Goal: Information Seeking & Learning: Learn about a topic

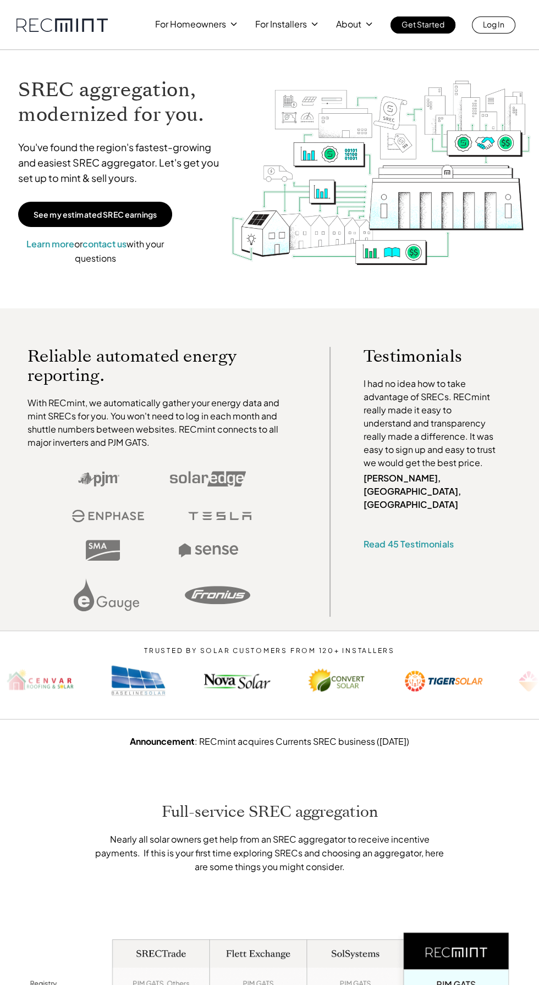
click at [223, 21] on p "For Homeowners" at bounding box center [190, 23] width 71 height 15
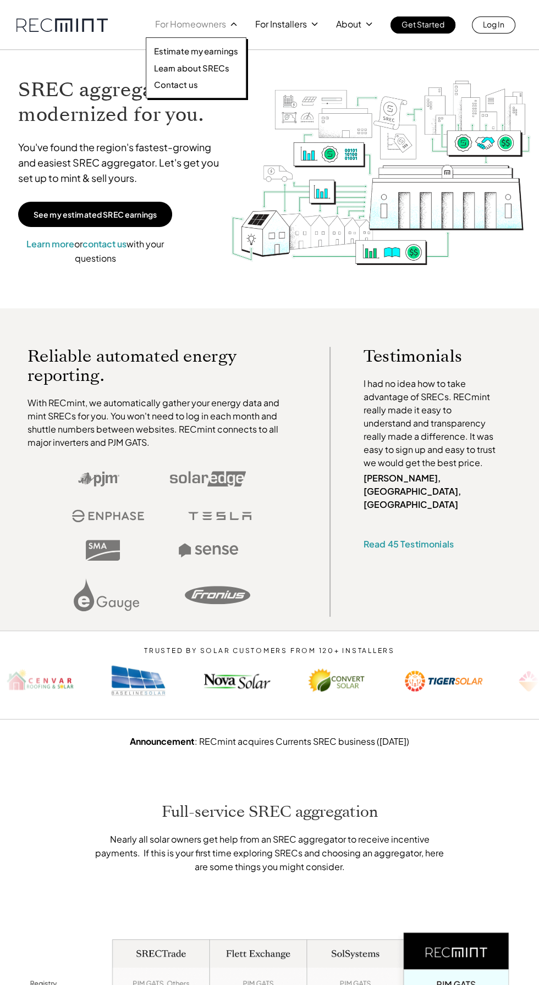
click at [313, 24] on icon at bounding box center [315, 24] width 10 height 10
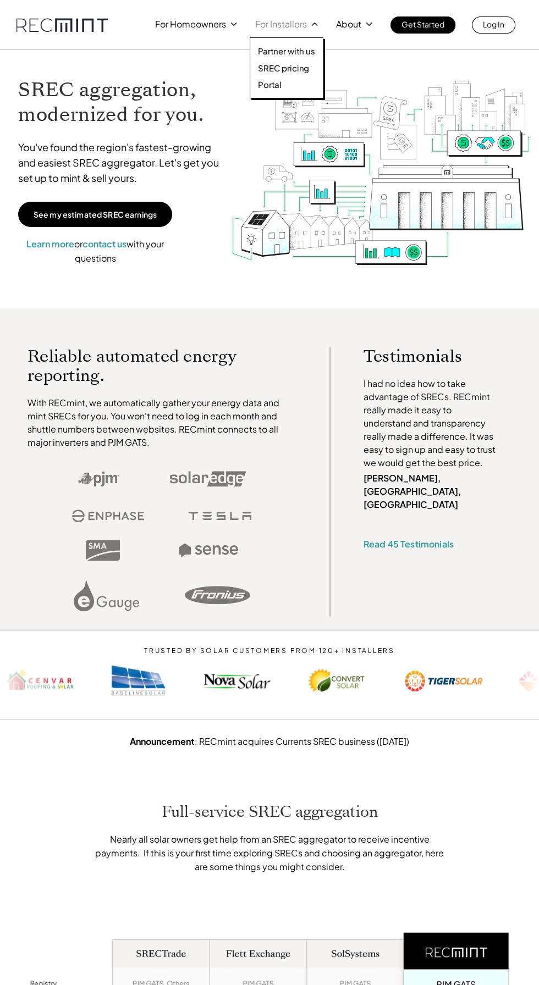
click at [363, 32] on div "For Homeowners For Installers About Get Started Log In" at bounding box center [335, 24] width 360 height 17
click at [365, 19] on icon at bounding box center [369, 24] width 10 height 10
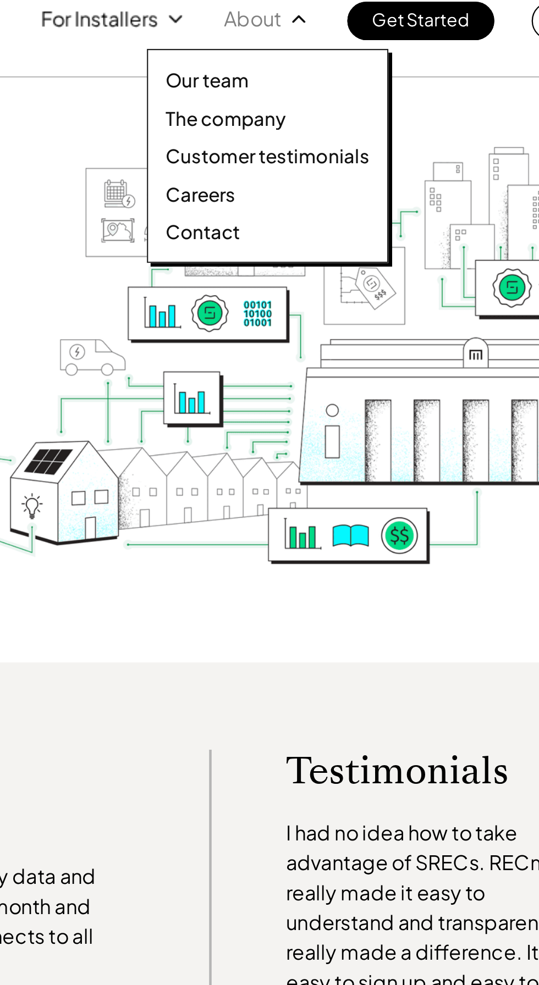
scroll to position [1, 0]
click at [334, 98] on p "Careers" at bounding box center [325, 100] width 31 height 11
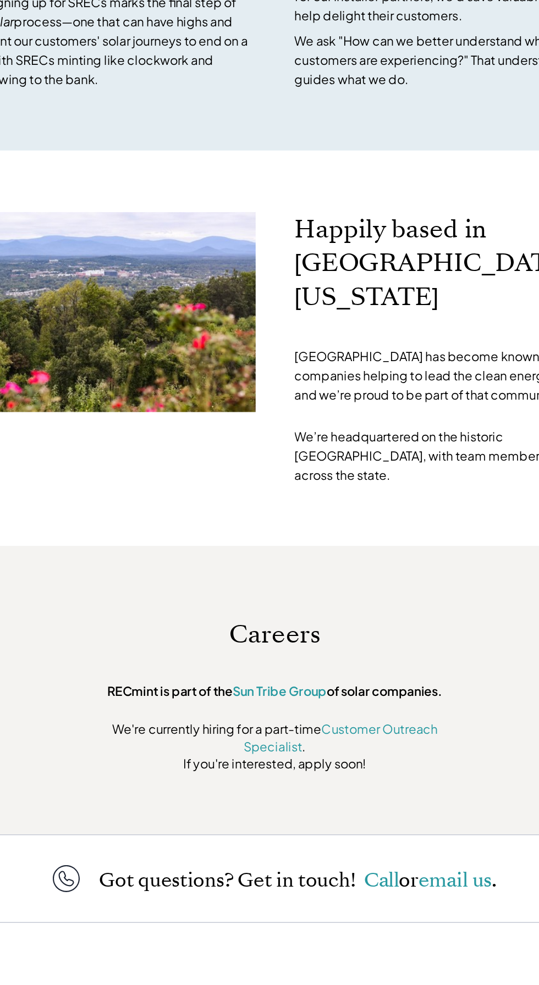
scroll to position [2755, 0]
click at [377, 817] on link "Customer Outreach Specialist" at bounding box center [317, 829] width 140 height 24
